Goal: Find specific page/section: Find specific page/section

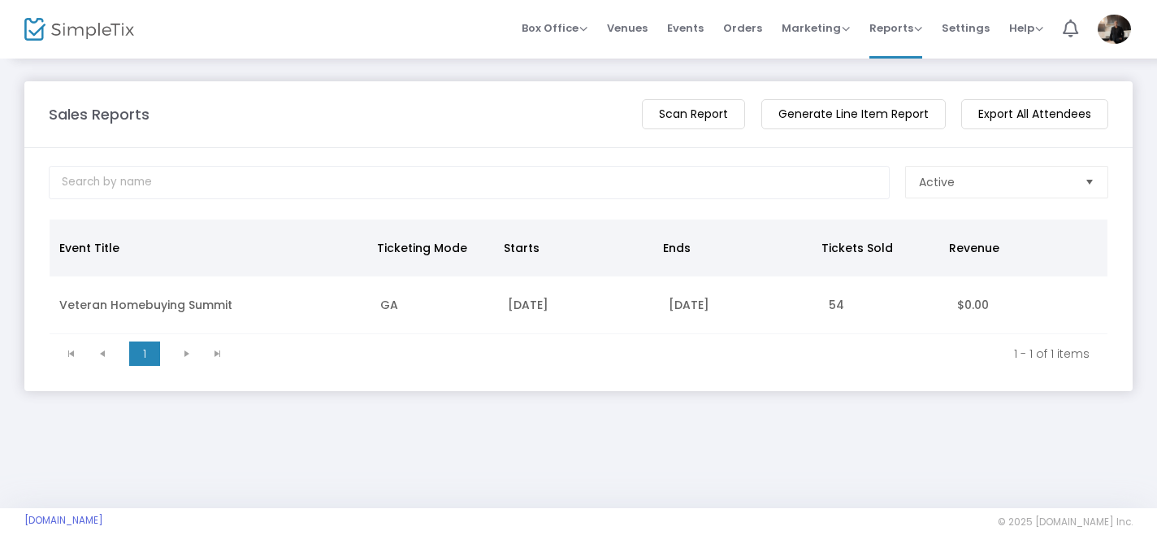
click at [836, 117] on m-button "Generate Line Item Report" at bounding box center [854, 114] width 185 height 30
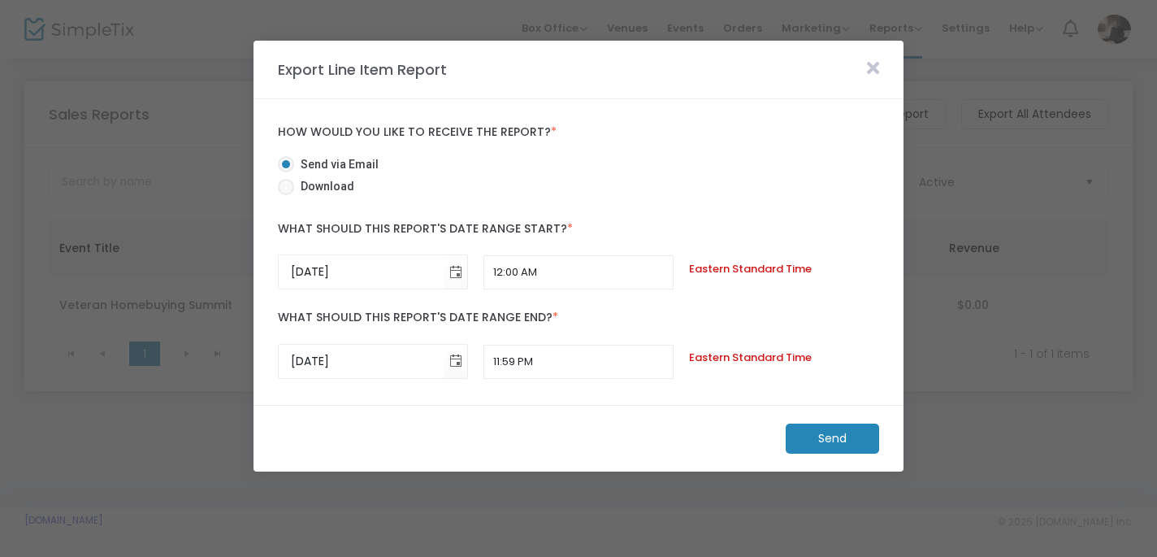
click at [875, 66] on icon at bounding box center [873, 68] width 12 height 18
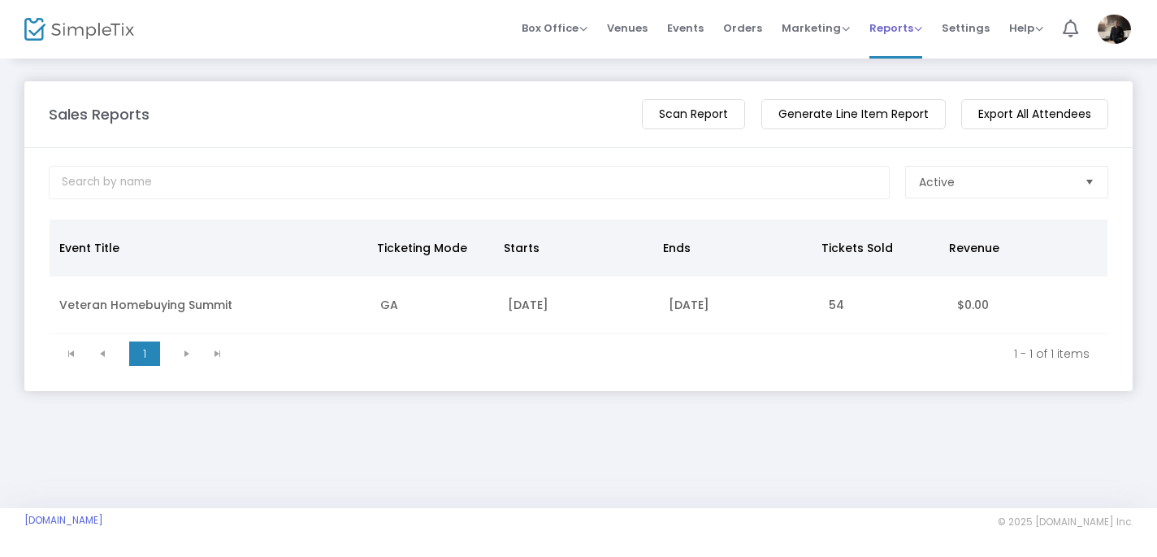
click at [907, 30] on span "Reports" at bounding box center [896, 27] width 53 height 15
click at [758, 26] on span "Orders" at bounding box center [742, 27] width 39 height 41
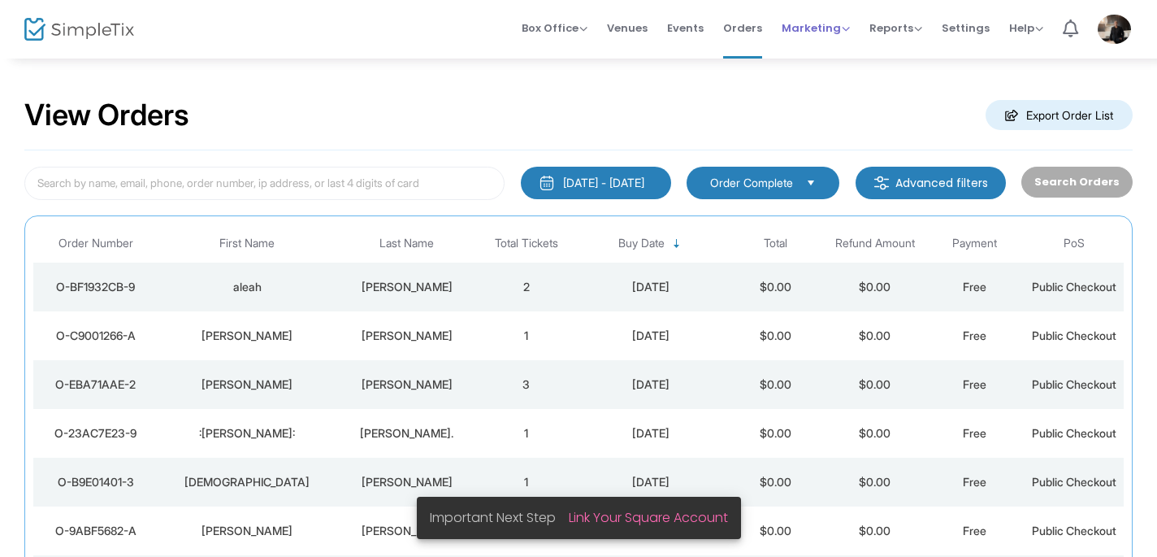
click at [822, 26] on span "Marketing" at bounding box center [816, 27] width 68 height 15
click at [693, 27] on span "Events" at bounding box center [685, 27] width 37 height 41
